Goal: Navigation & Orientation: Find specific page/section

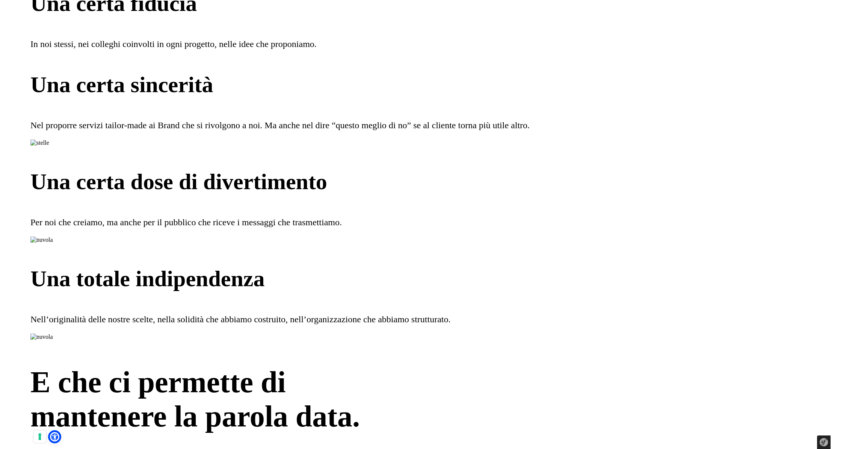
scroll to position [1758, 0]
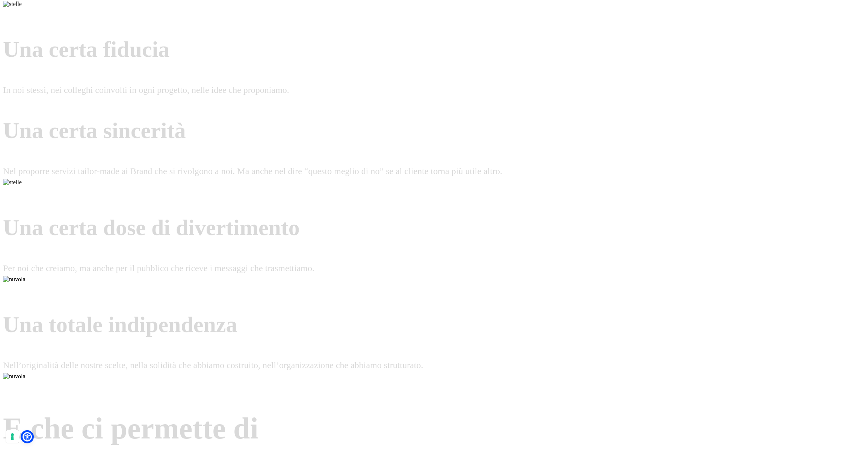
scroll to position [1758, 0]
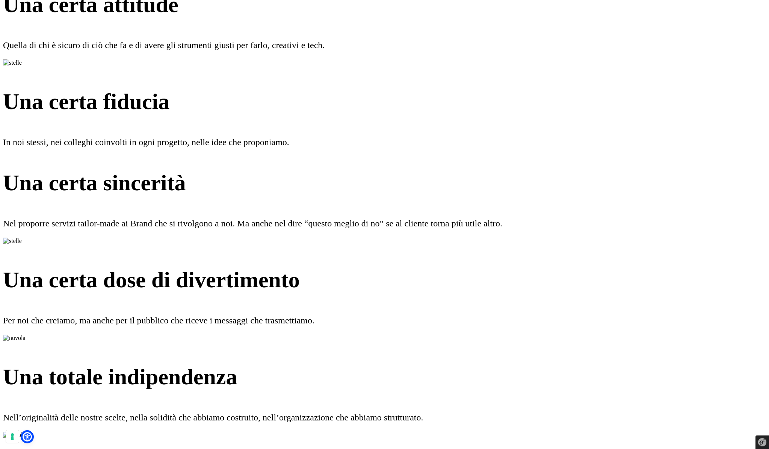
scroll to position [1563, 0]
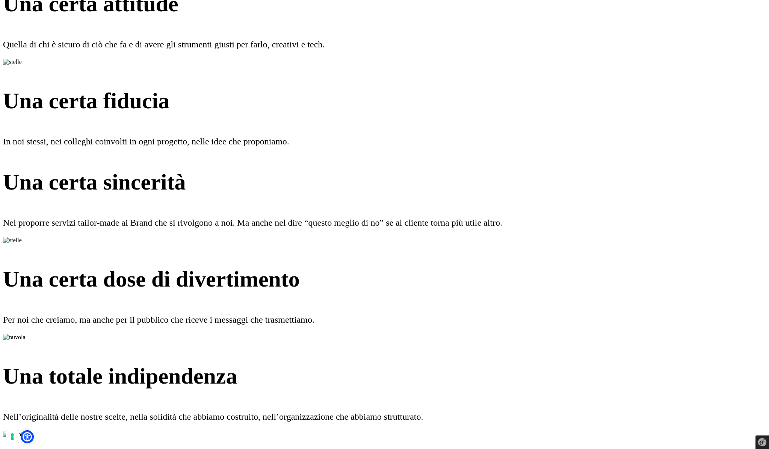
scroll to position [1565, 0]
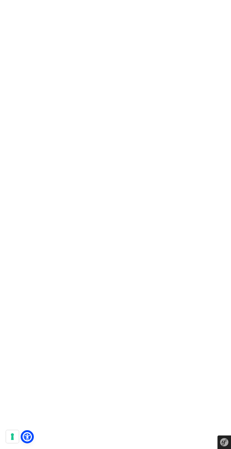
scroll to position [2066, 0]
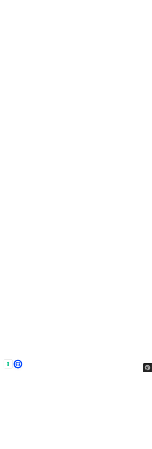
scroll to position [1210, 0]
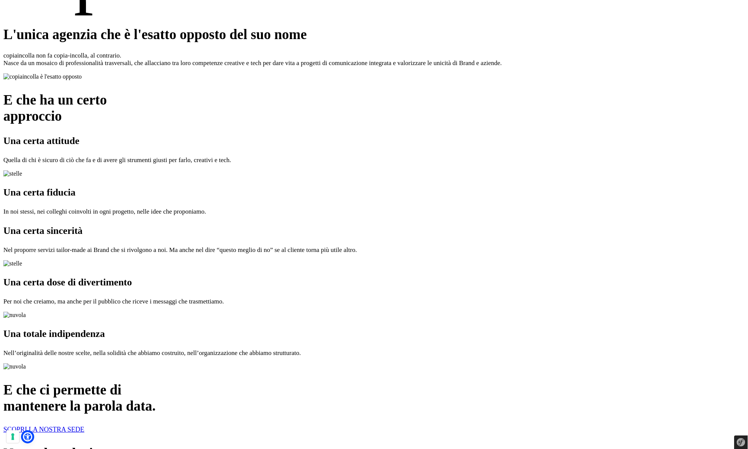
scroll to position [1273, 0]
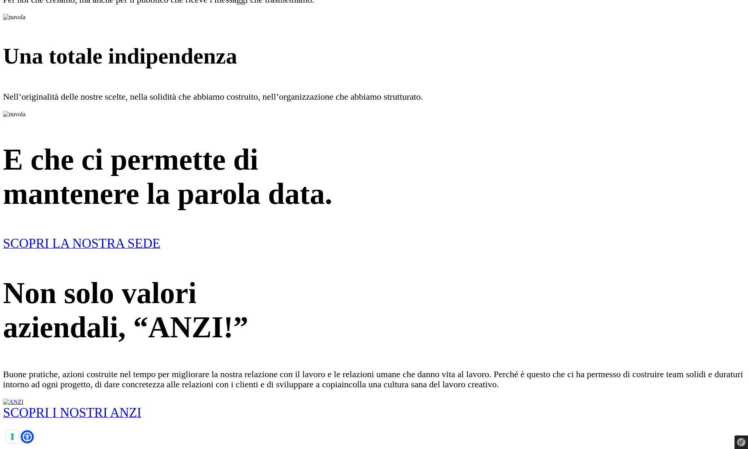
scroll to position [1849, 0]
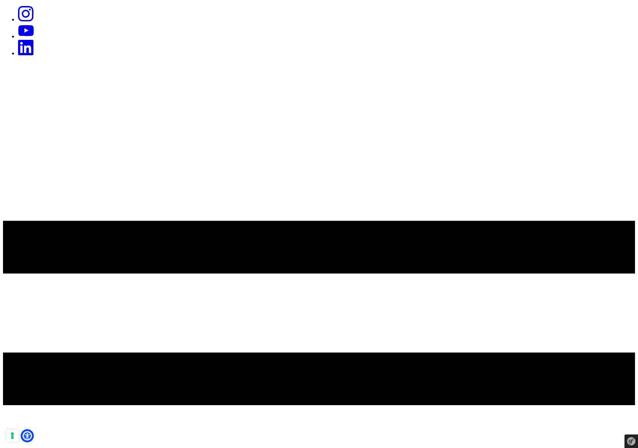
click at [598, 63] on icon at bounding box center [319, 379] width 632 height 632
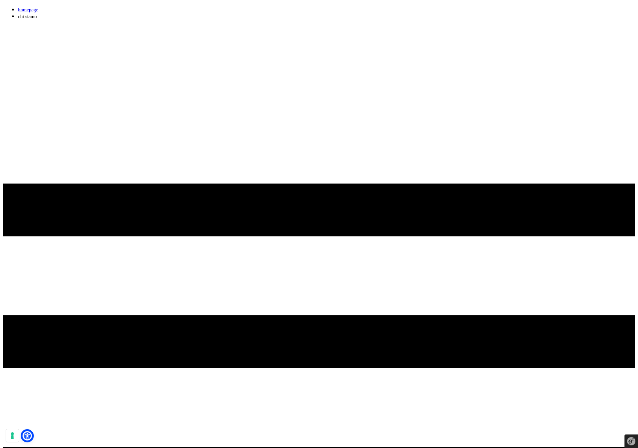
click at [38, 12] on link "homepage" at bounding box center [28, 10] width 20 height 6
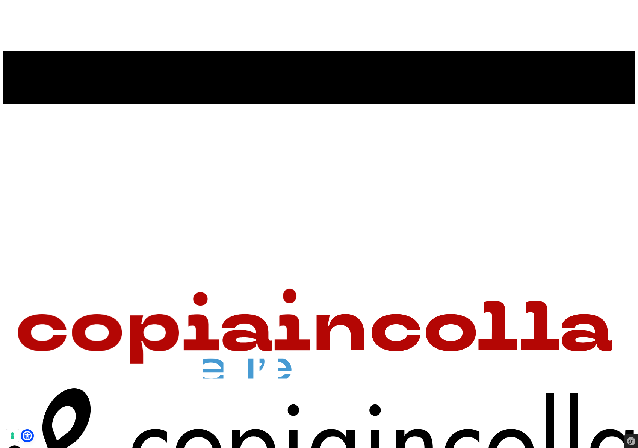
scroll to position [433, 0]
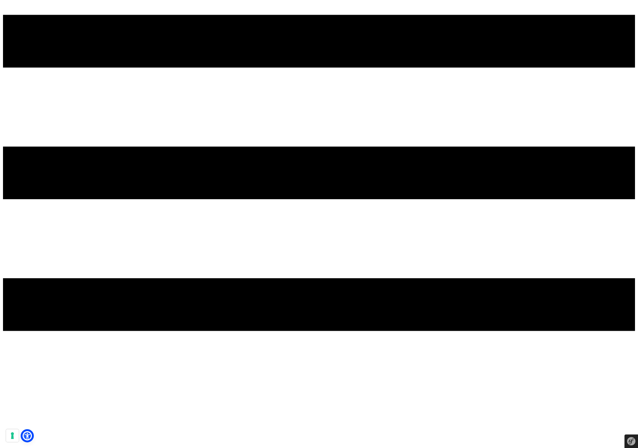
click at [604, 36] on icon at bounding box center [319, 173] width 632 height 632
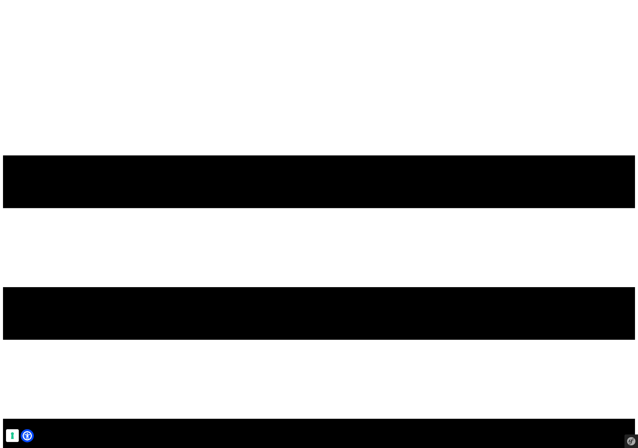
scroll to position [29, 0]
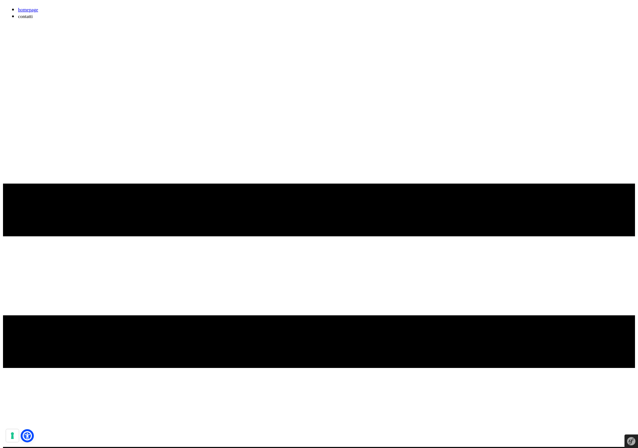
click at [600, 32] on icon at bounding box center [319, 342] width 632 height 632
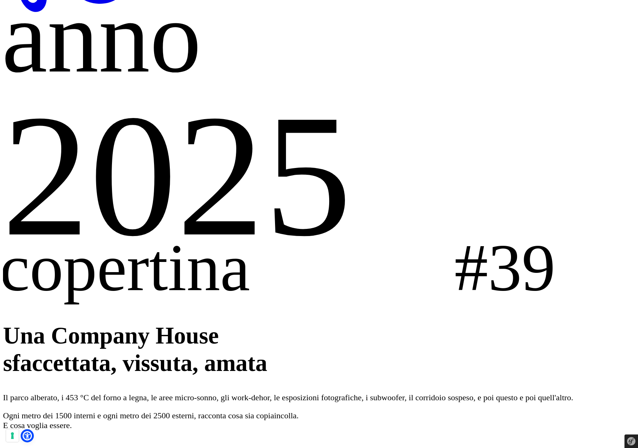
scroll to position [798, 0]
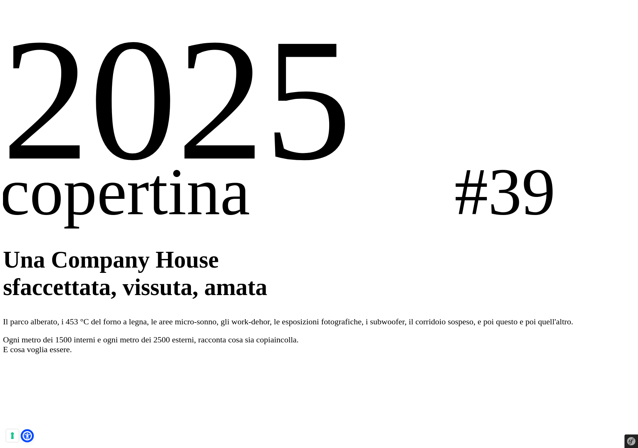
scroll to position [874, 0]
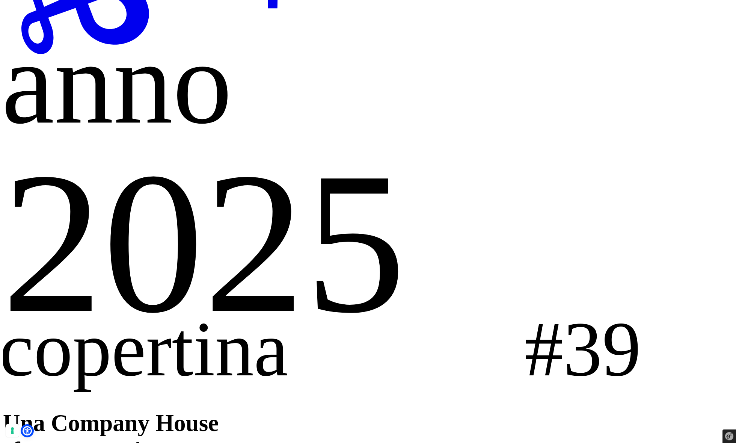
scroll to position [877, 0]
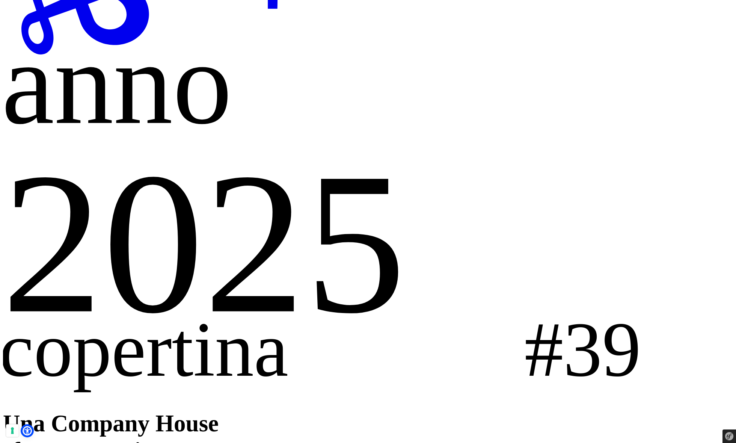
scroll to position [1305, 0]
